Goal: Task Accomplishment & Management: Complete application form

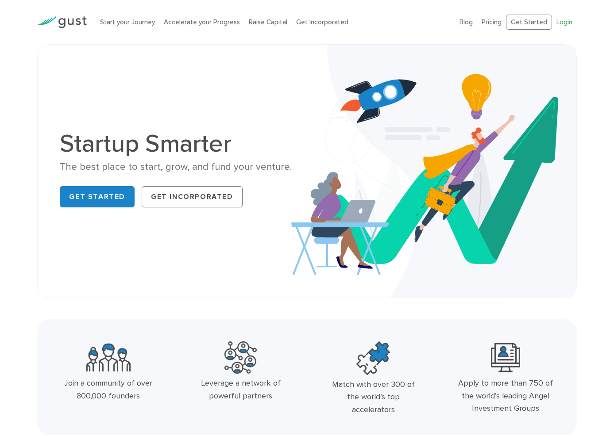
click at [517, 19] on link "Login" at bounding box center [564, 22] width 16 height 8
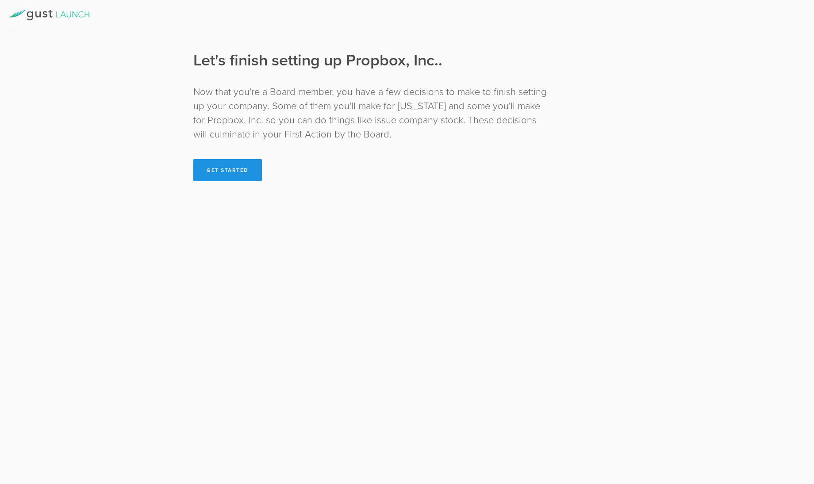
click at [244, 169] on button "Get Started" at bounding box center [227, 170] width 69 height 22
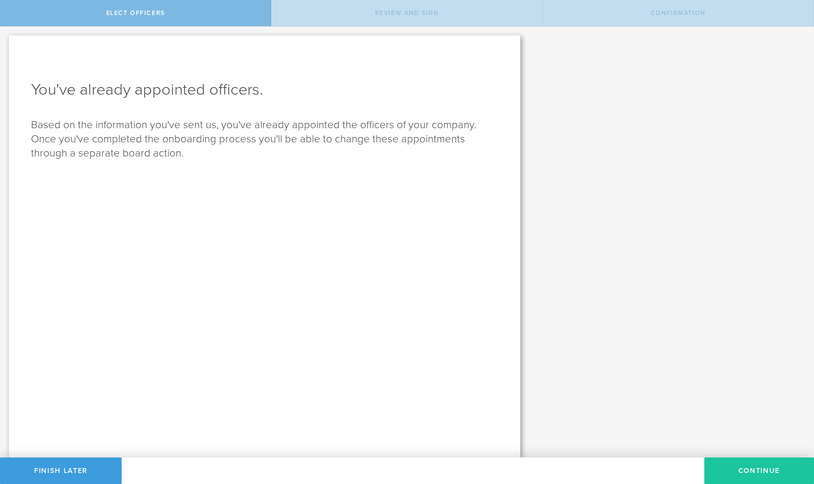
click at [738, 469] on button "Continue" at bounding box center [759, 471] width 110 height 27
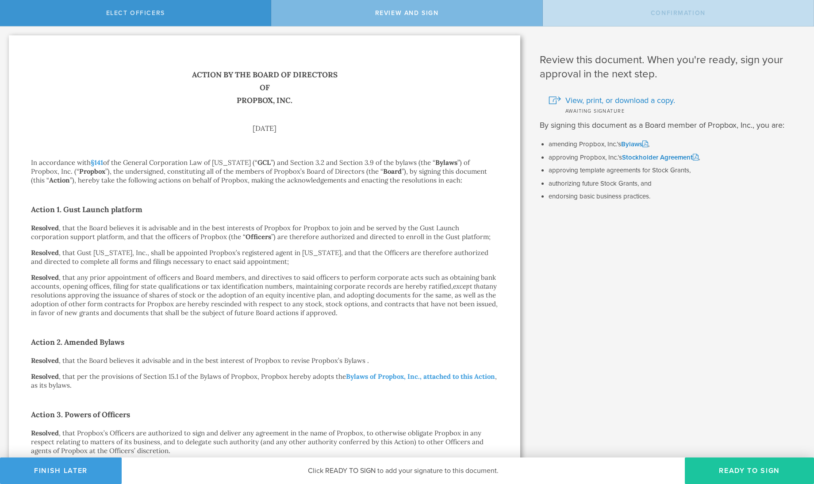
click at [749, 463] on button "Ready to Sign" at bounding box center [749, 471] width 129 height 27
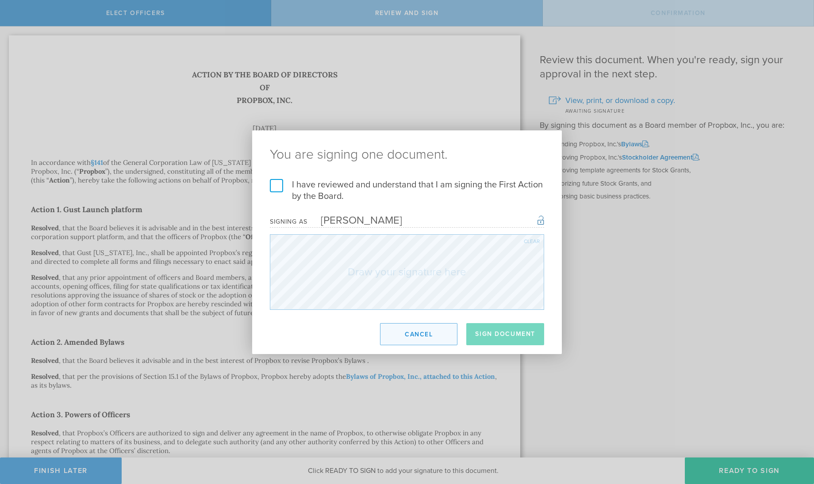
click at [398, 340] on button "Cancel" at bounding box center [418, 334] width 77 height 22
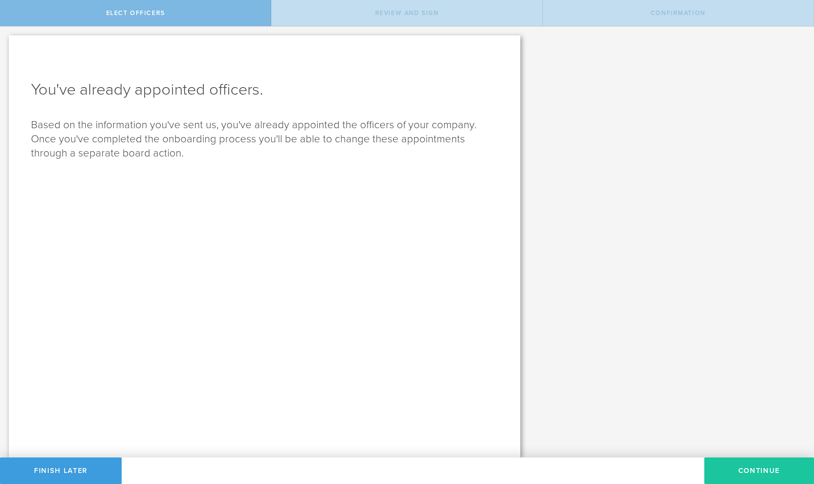
click at [747, 467] on button "Continue" at bounding box center [759, 471] width 110 height 27
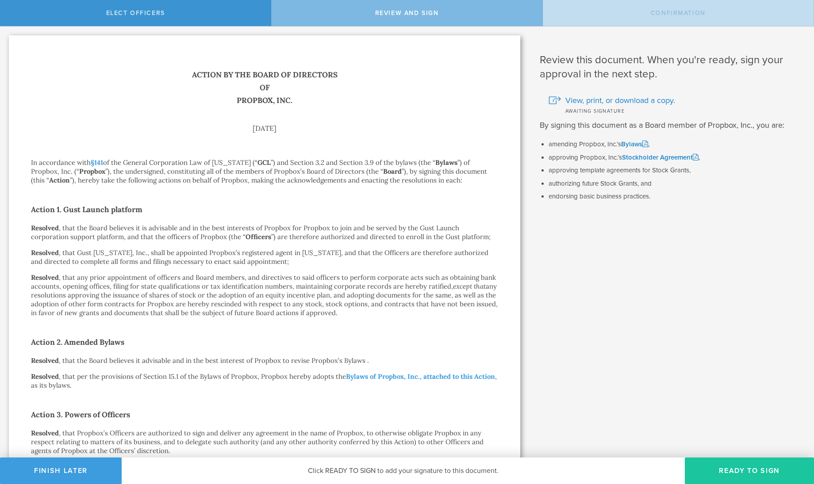
click at [755, 476] on button "Ready to Sign" at bounding box center [749, 471] width 129 height 27
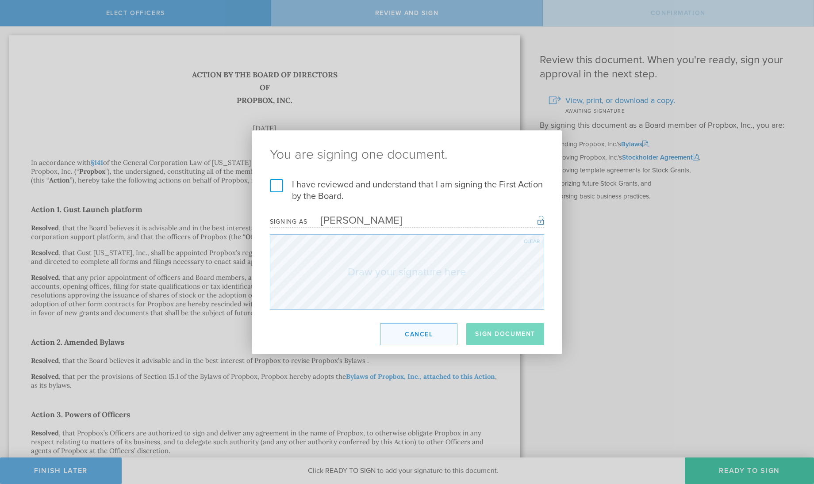
click at [422, 333] on button "Cancel" at bounding box center [418, 334] width 77 height 22
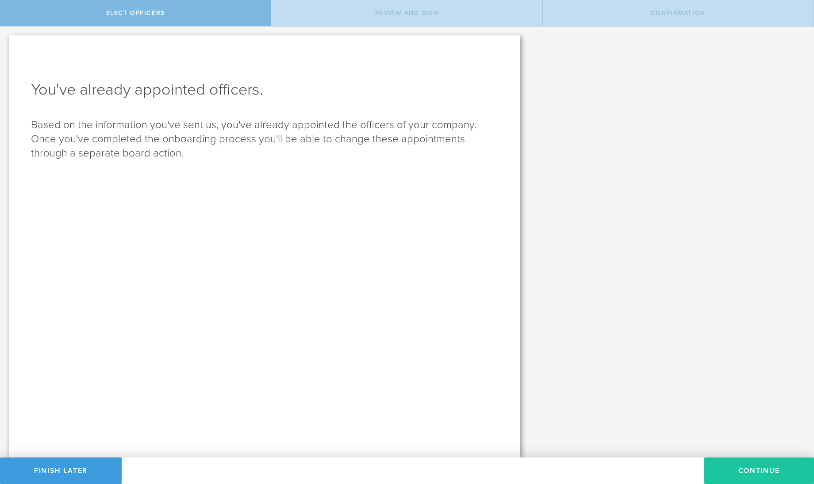
click at [736, 467] on button "Continue" at bounding box center [759, 471] width 110 height 27
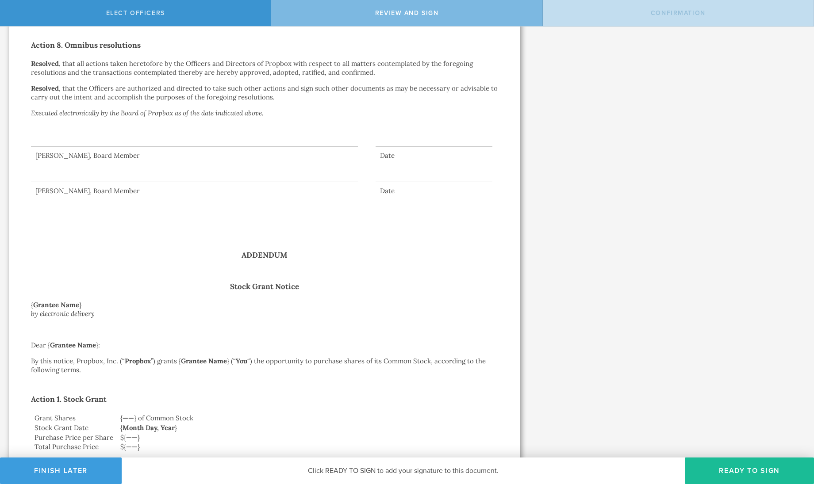
scroll to position [1146, 0]
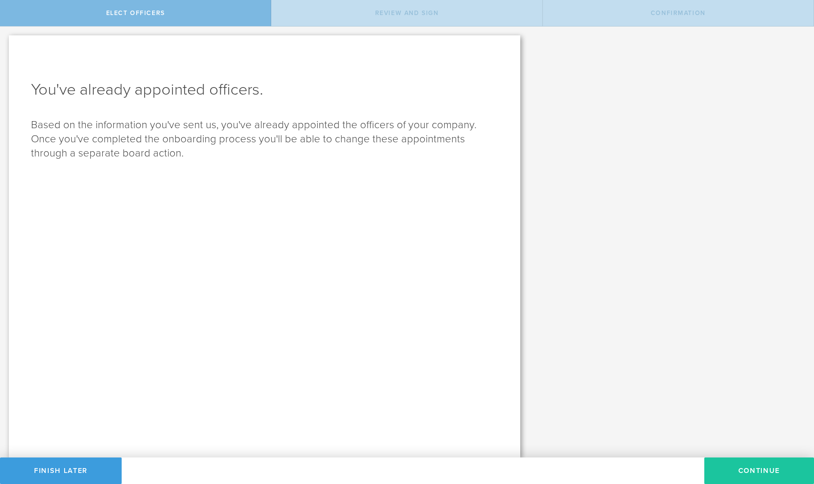
click at [756, 468] on button "Continue" at bounding box center [759, 471] width 110 height 27
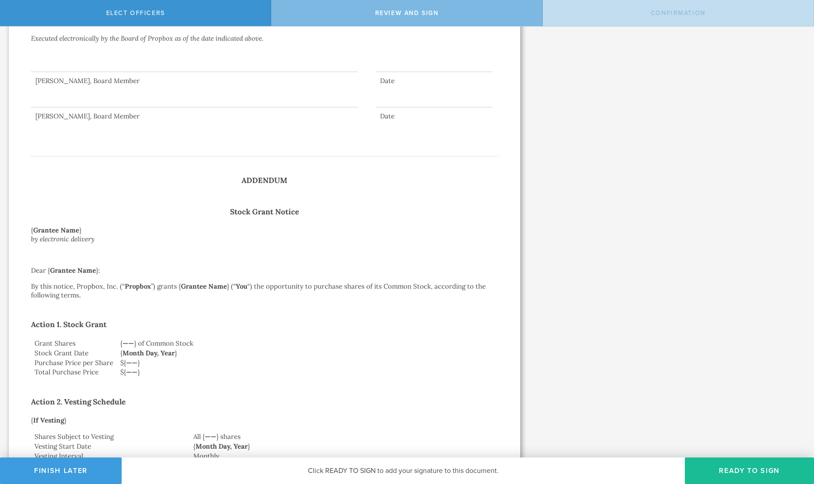
scroll to position [1129, 0]
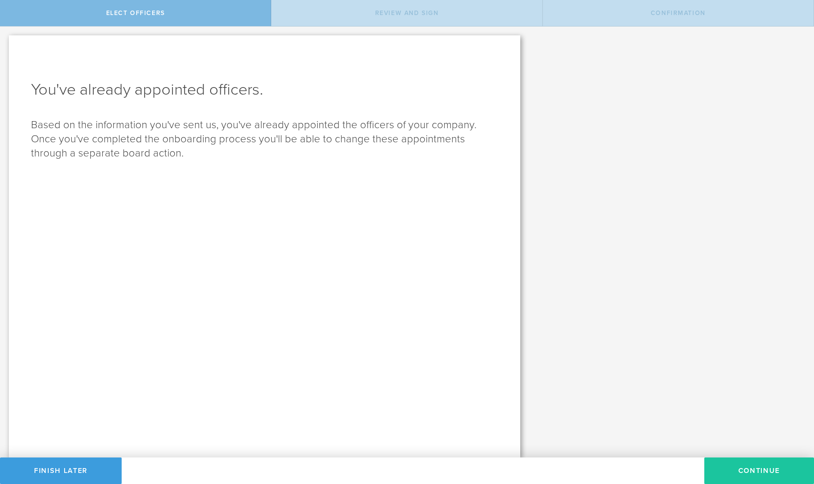
click at [747, 472] on button "Continue" at bounding box center [759, 471] width 110 height 27
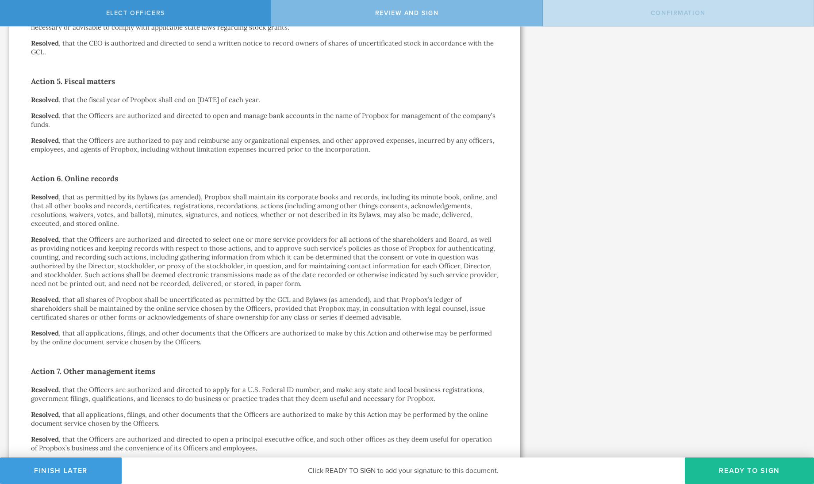
scroll to position [952, 0]
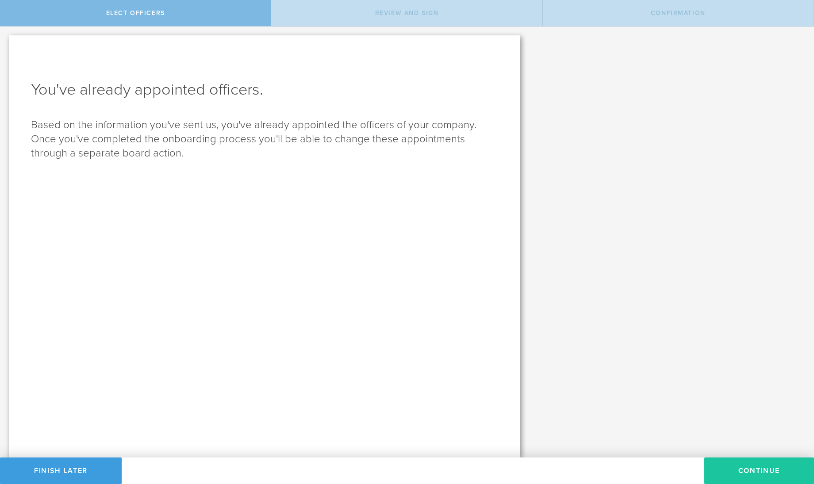
click at [737, 461] on button "Continue" at bounding box center [759, 471] width 110 height 27
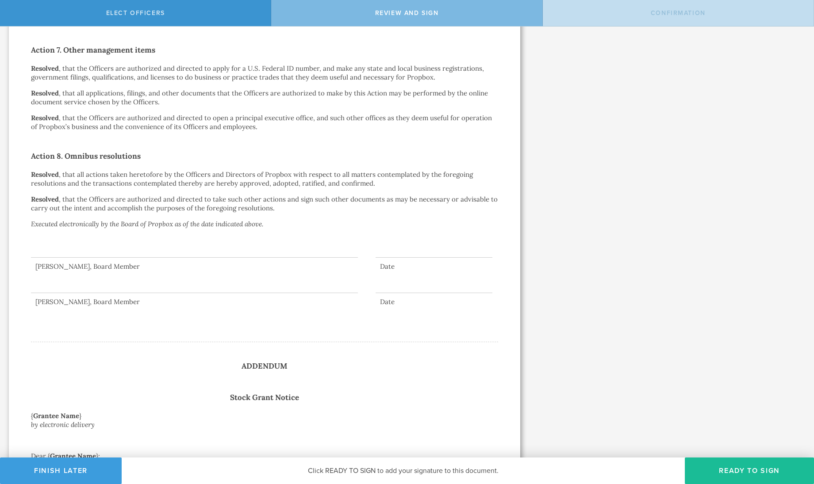
scroll to position [877, 0]
